Goal: Information Seeking & Learning: Learn about a topic

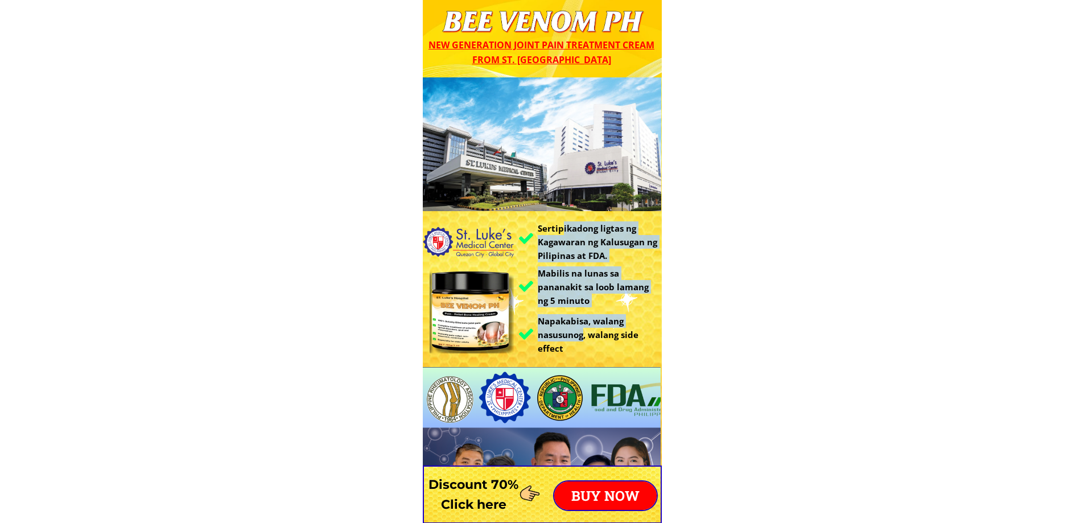
drag, startPoint x: 561, startPoint y: 230, endPoint x: 603, endPoint y: 337, distance: 114.4
click at [596, 336] on div "Sertipikadong ligtas ng Kagawaran ng Kalusugan ng Pilipinas at FDA. Mabilis na …" at bounding box center [542, 335] width 239 height 516
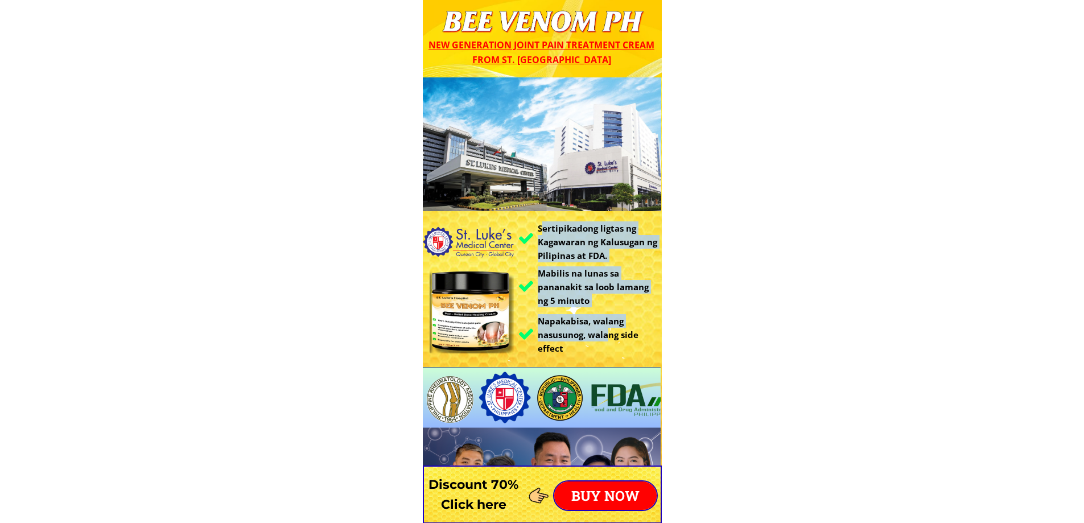
drag, startPoint x: 545, startPoint y: 225, endPoint x: 728, endPoint y: 312, distance: 203.1
click at [635, 325] on div "Sertipikadong ligtas ng Kagawaran ng Kalusugan ng Pilipinas at FDA. Mabilis na …" at bounding box center [542, 335] width 239 height 516
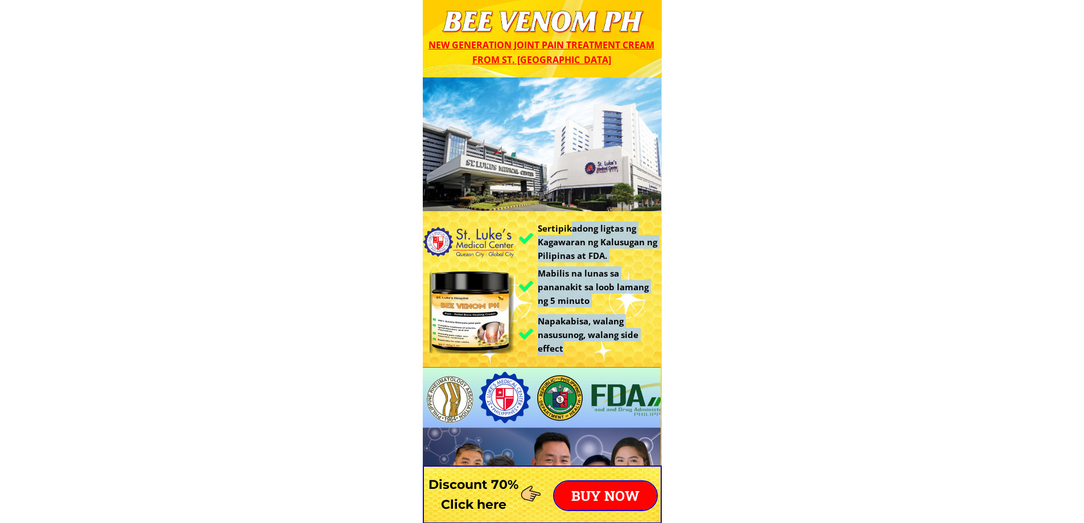
drag, startPoint x: 571, startPoint y: 234, endPoint x: 650, endPoint y: 340, distance: 132.5
click at [650, 340] on div "Sertipikadong ligtas ng Kagawaran ng Kalusugan ng Pilipinas at FDA. Mabilis na …" at bounding box center [542, 335] width 239 height 516
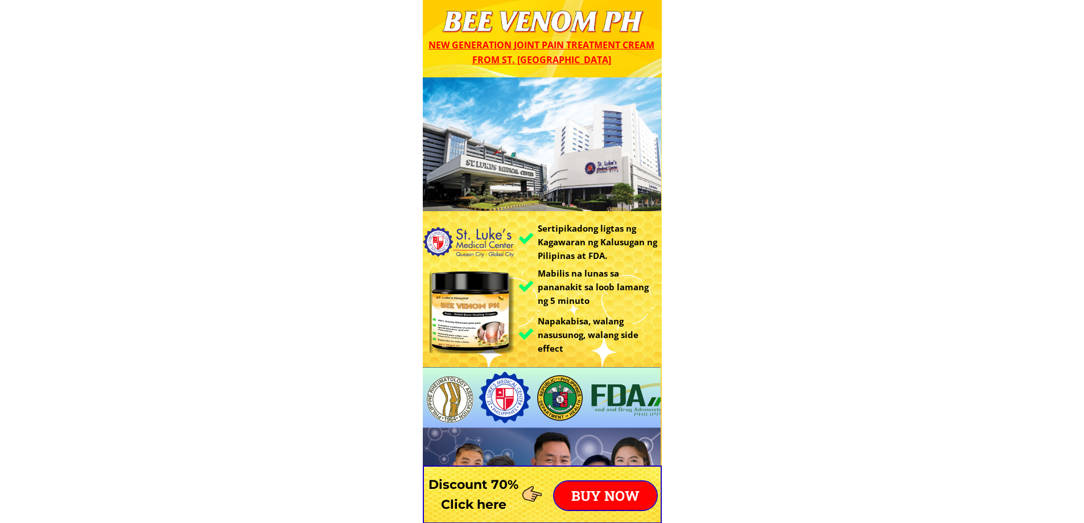
drag, startPoint x: 509, startPoint y: 17, endPoint x: 785, endPoint y: 69, distance: 280.9
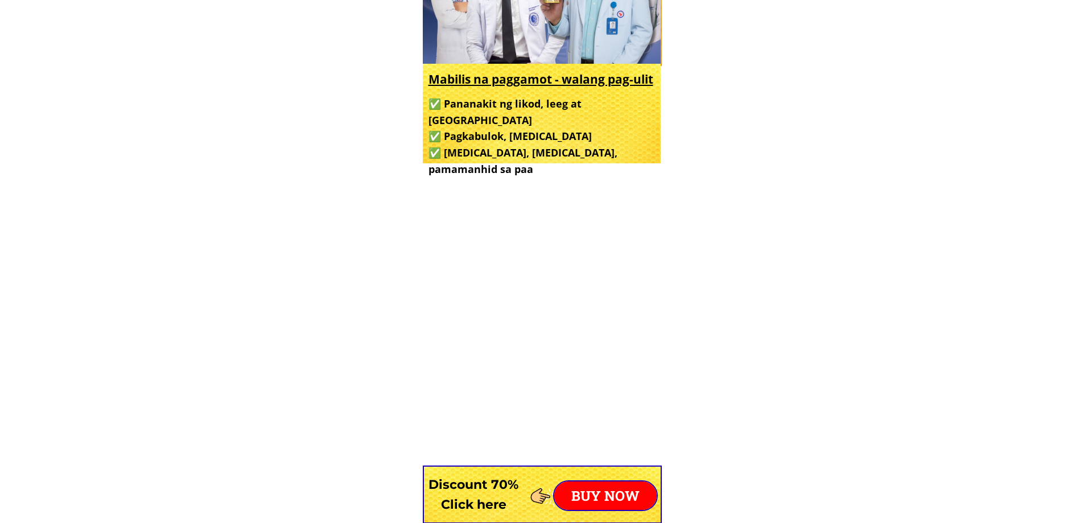
scroll to position [551, 0]
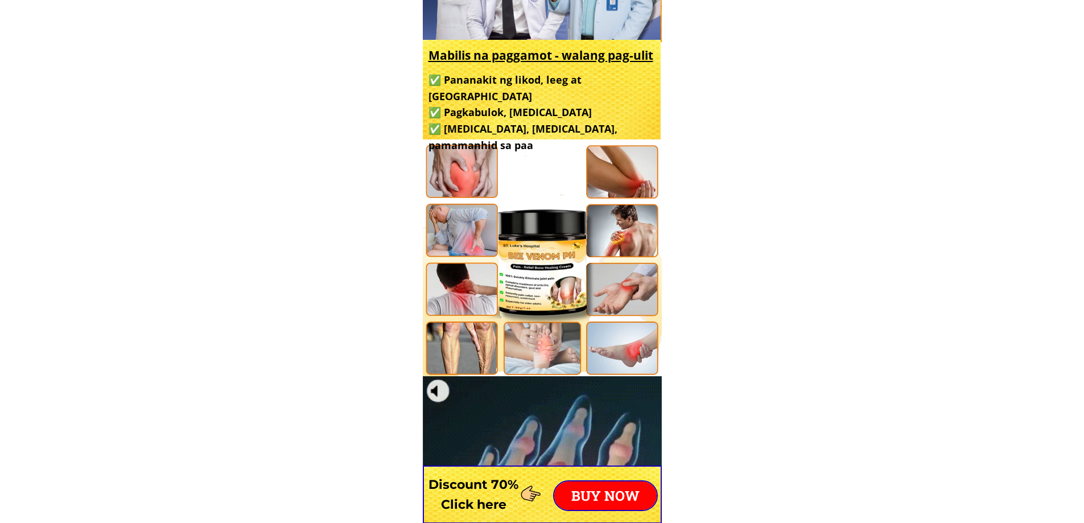
drag, startPoint x: 493, startPoint y: 71, endPoint x: 662, endPoint y: 210, distance: 219.1
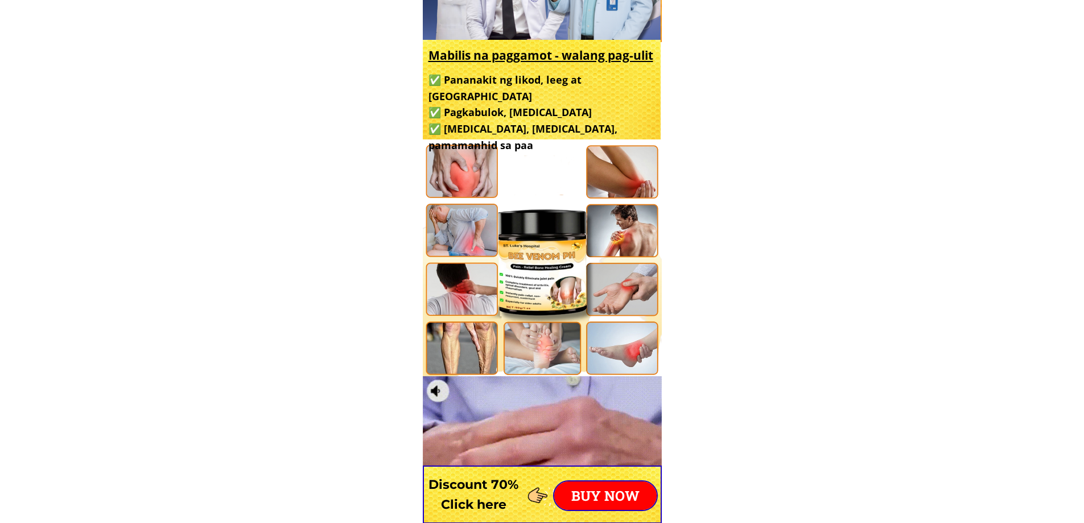
click at [629, 207] on div "Paraan upang makilala ang orihinal na produkto Please Note Tanging ang orihinal…" at bounding box center [542, 525] width 239 height 967
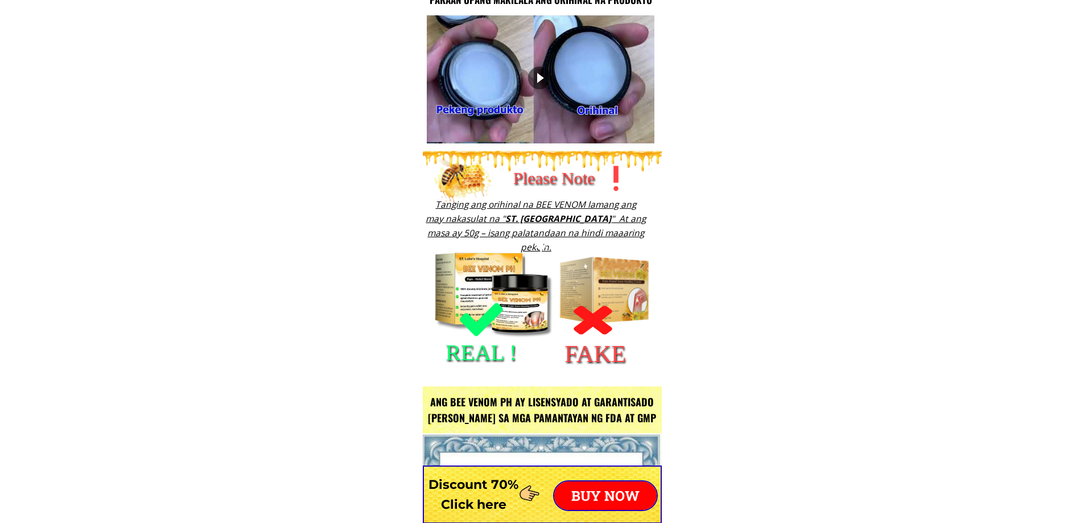
scroll to position [1186, 0]
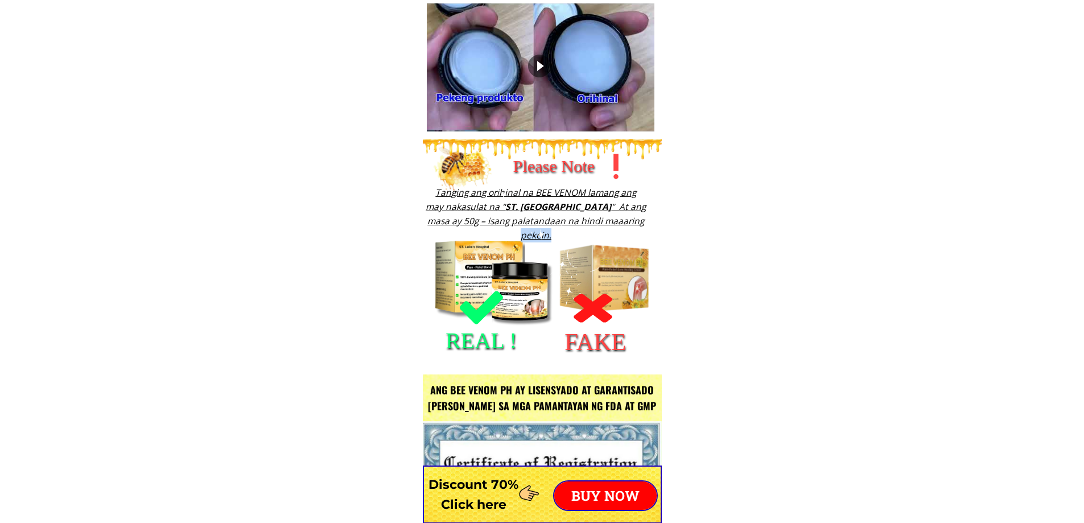
drag, startPoint x: 533, startPoint y: 185, endPoint x: 675, endPoint y: 237, distance: 151.2
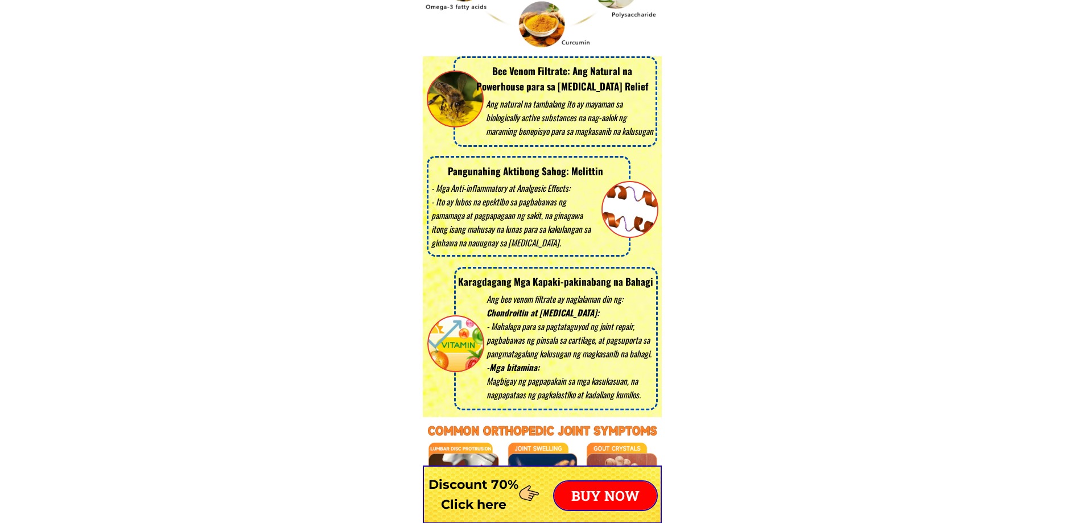
scroll to position [2349, 0]
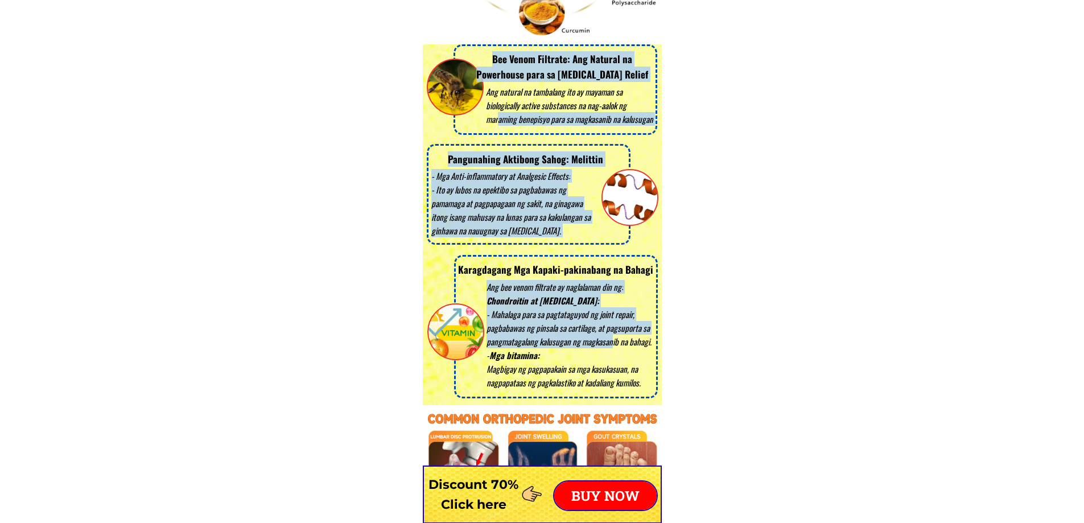
drag, startPoint x: 497, startPoint y: 129, endPoint x: 847, endPoint y: 334, distance: 405.9
click at [657, 358] on div "Ang natural na tambalang ito ay mayaman sa biologically active substances na na…" at bounding box center [542, 58] width 239 height 695
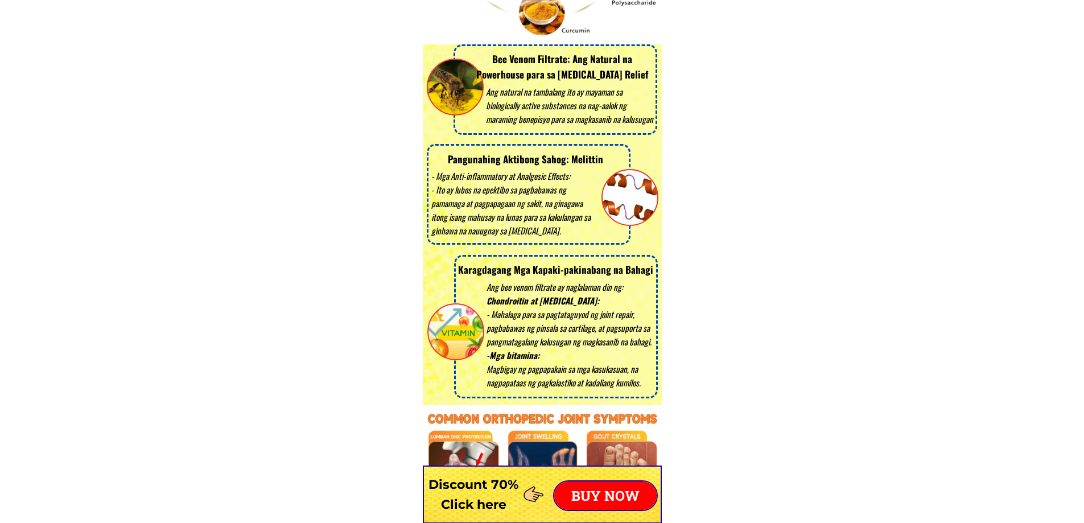
drag, startPoint x: 895, startPoint y: 311, endPoint x: 870, endPoint y: 248, distance: 67.9
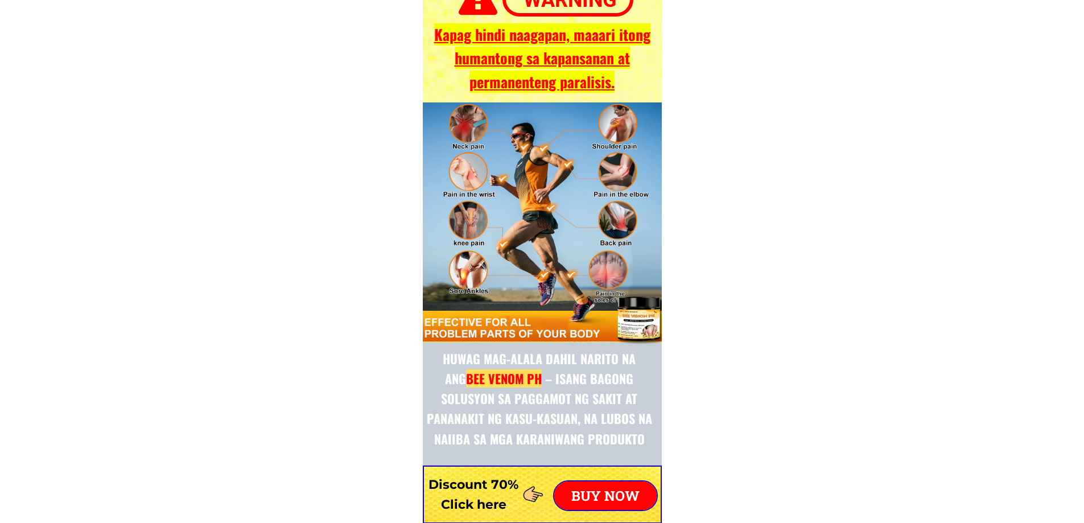
scroll to position [3631, 0]
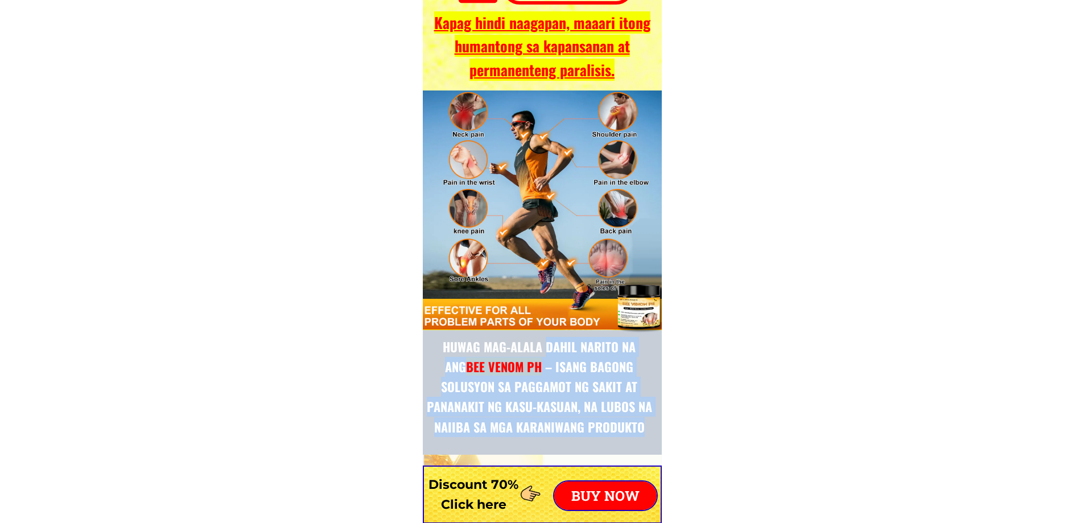
drag, startPoint x: 549, startPoint y: 376, endPoint x: 666, endPoint y: 419, distance: 125.1
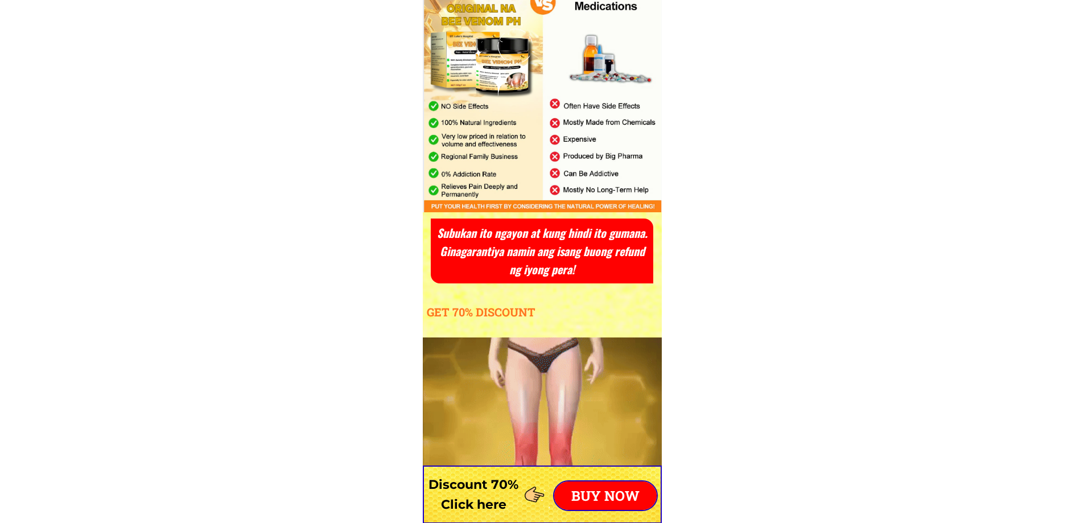
scroll to position [4123, 0]
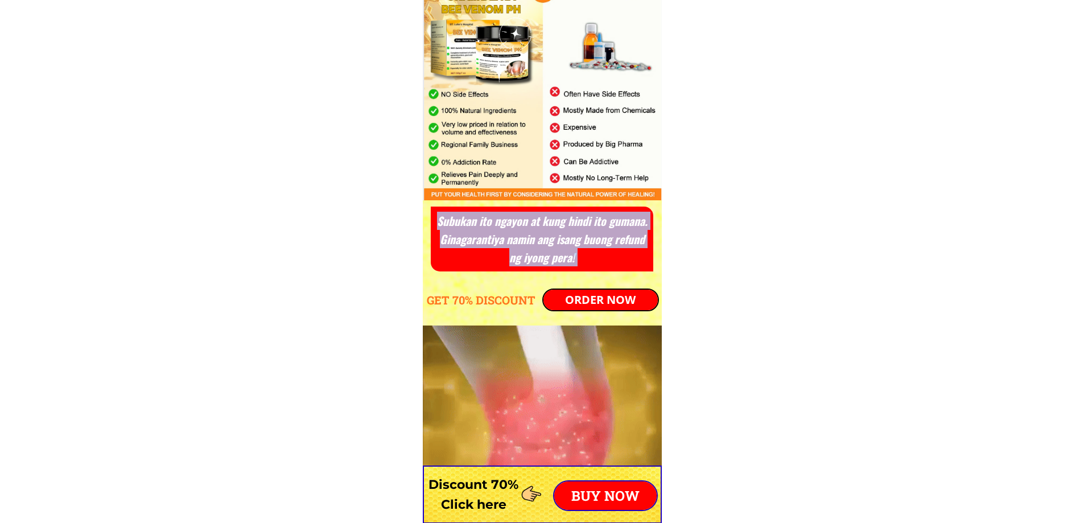
drag, startPoint x: 456, startPoint y: 90, endPoint x: 791, endPoint y: 306, distance: 398.8
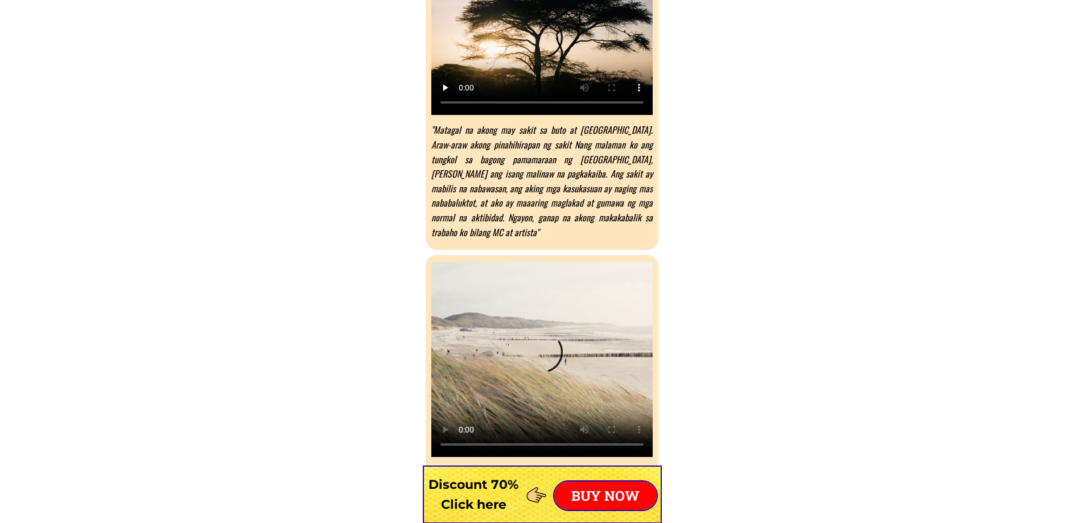
scroll to position [5405, 0]
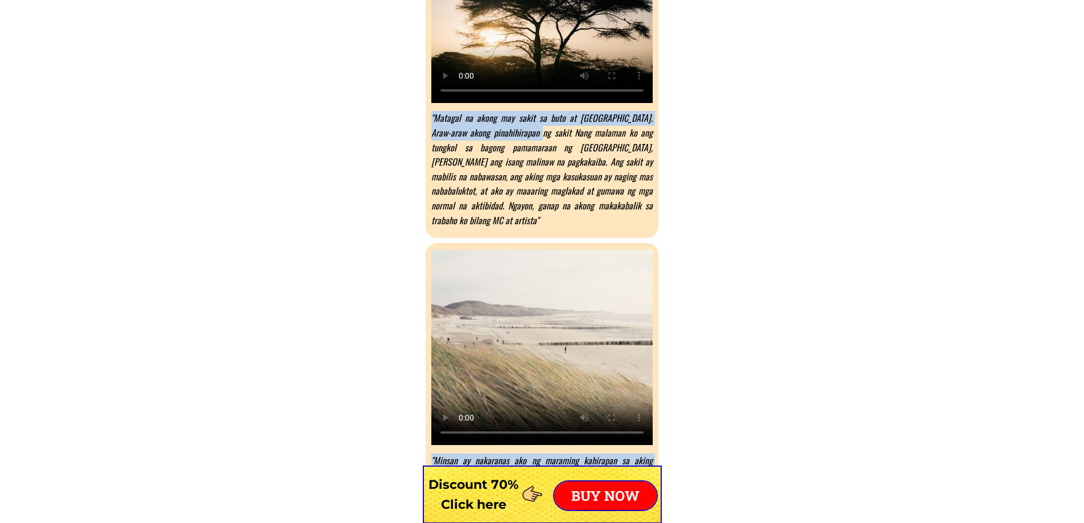
drag, startPoint x: 528, startPoint y: 136, endPoint x: 659, endPoint y: 254, distance: 176.4
click at [646, 251] on div "Ang aking trabaho ay nangangailangan ng maraming paglipat at pag-akyat sa mga l…" at bounding box center [542, 507] width 239 height 1102
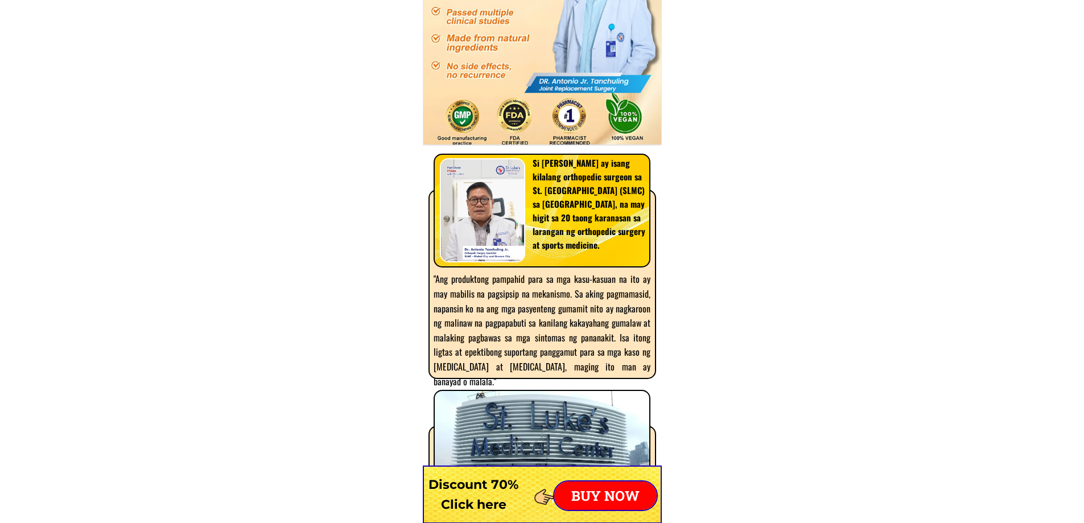
scroll to position [6519, 0]
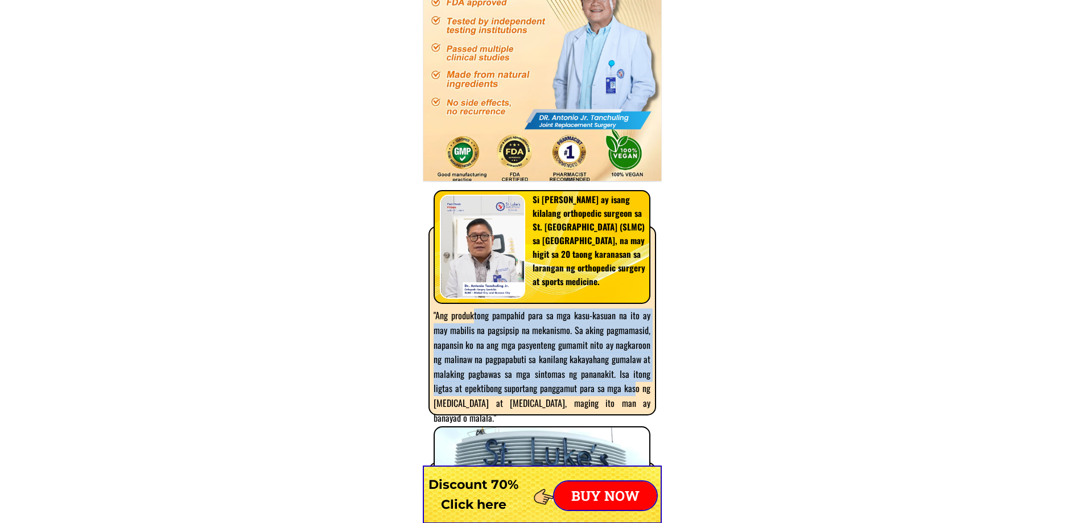
drag, startPoint x: 475, startPoint y: 315, endPoint x: 746, endPoint y: 369, distance: 277.3
click at [648, 384] on div ""Ang produktong pampahid para sa mga kasu-kasuan na ito ay may mabilis na pagsi…" at bounding box center [542, 366] width 217 height 117
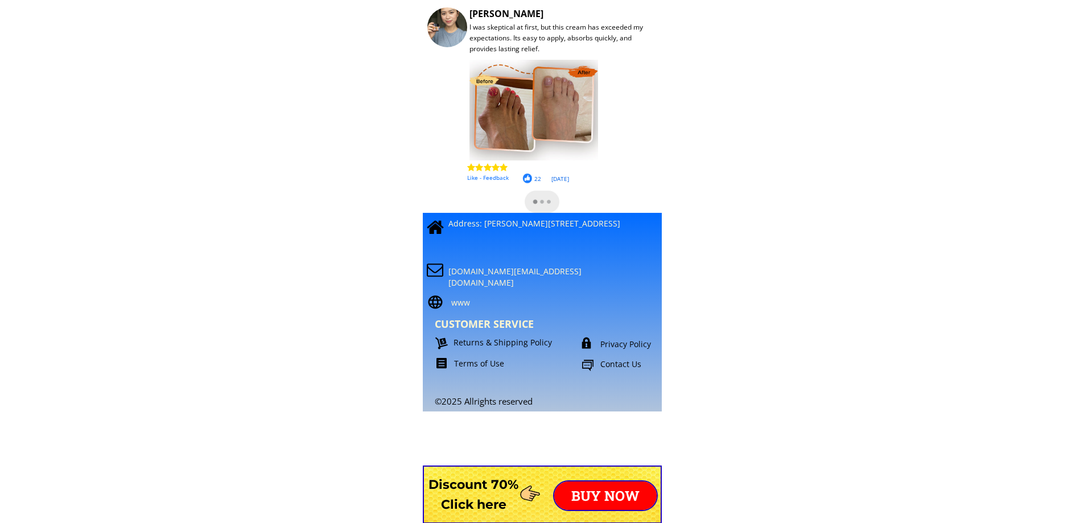
scroll to position [9827, 0]
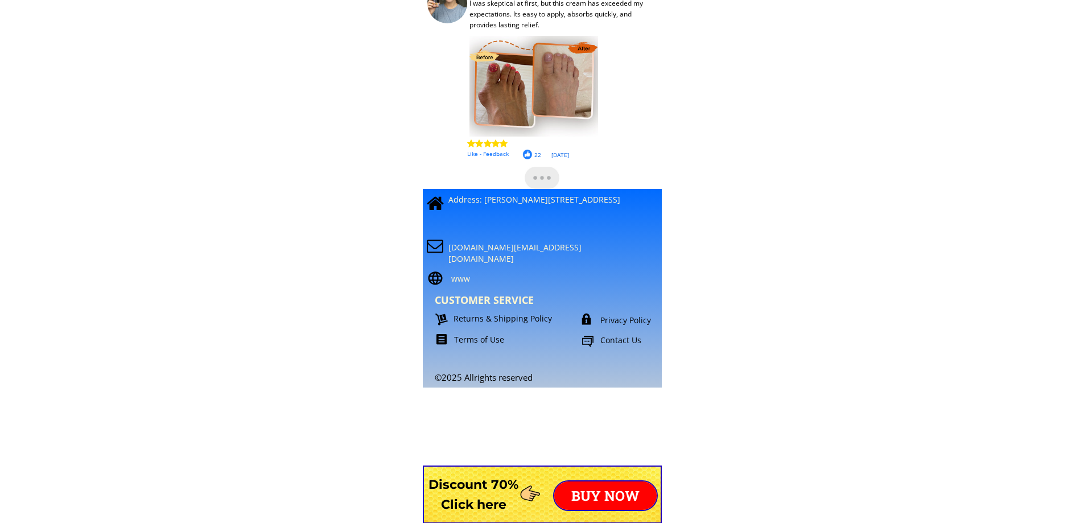
click at [479, 339] on p "Terms of Use" at bounding box center [514, 339] width 120 height 11
